Goal: Task Accomplishment & Management: Check status

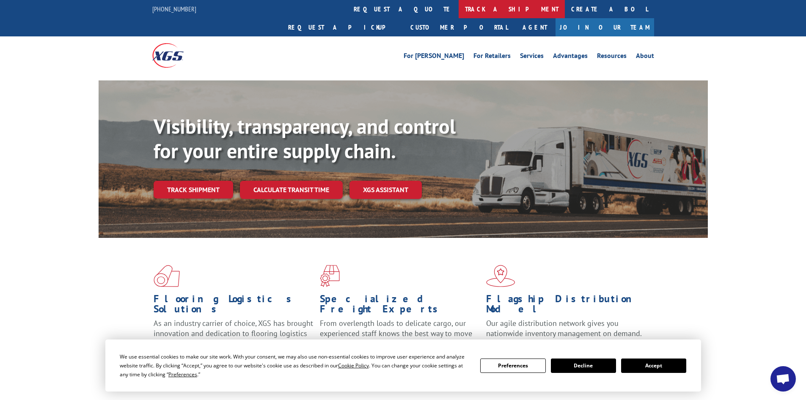
click at [459, 6] on link "track a shipment" at bounding box center [512, 9] width 106 height 18
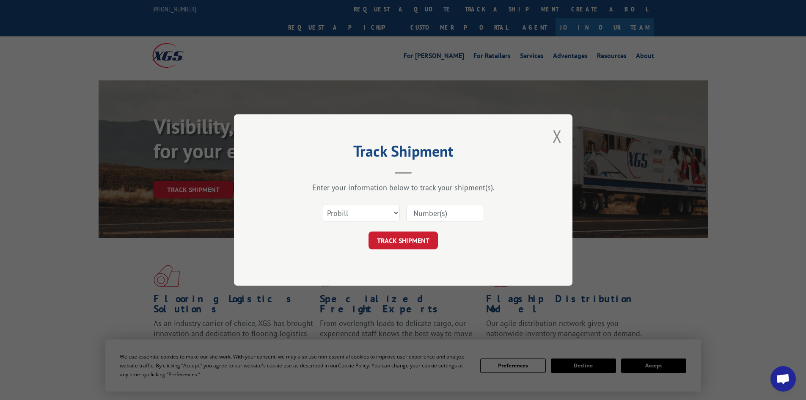
click at [438, 215] on input at bounding box center [445, 213] width 78 height 18
paste input "17480412"
type input "17480412"
click at [403, 238] on button "TRACK SHIPMENT" at bounding box center [403, 240] width 69 height 18
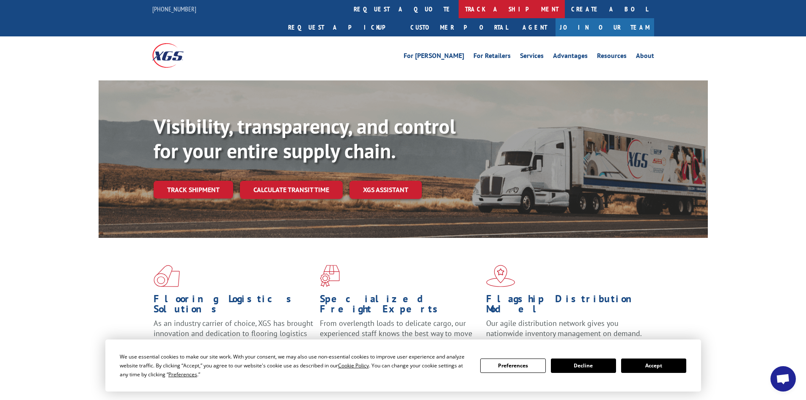
click at [459, 10] on link "track a shipment" at bounding box center [512, 9] width 106 height 18
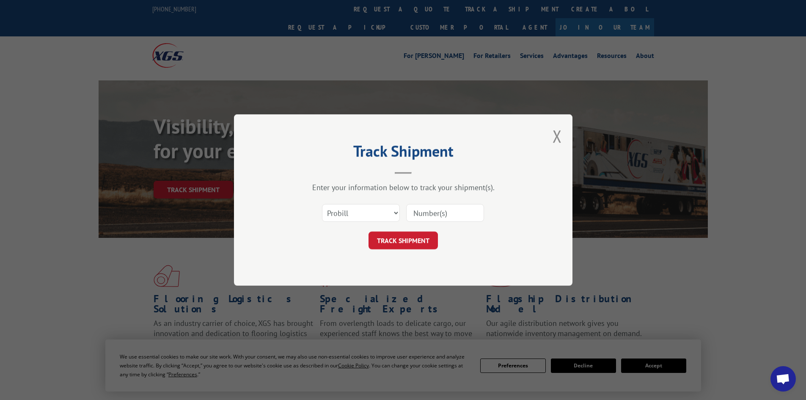
click at [434, 210] on input at bounding box center [445, 213] width 78 height 18
paste input "17687456"
type input "17687456"
click at [407, 235] on button "TRACK SHIPMENT" at bounding box center [403, 240] width 69 height 18
